Goal: Information Seeking & Learning: Learn about a topic

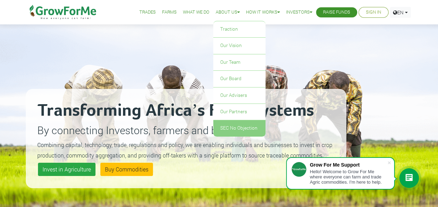
click at [234, 130] on link "SEC No Objection" at bounding box center [239, 128] width 52 height 16
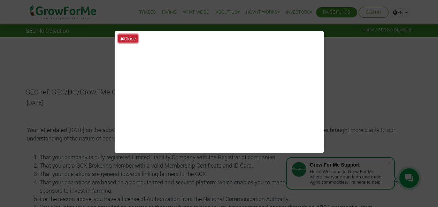
click at [126, 37] on button "Close" at bounding box center [128, 38] width 20 height 8
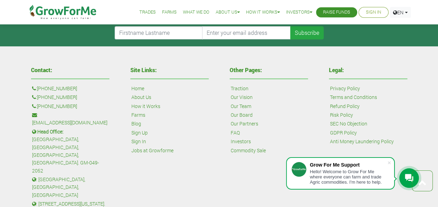
scroll to position [557, 0]
